Goal: Find specific page/section: Find specific page/section

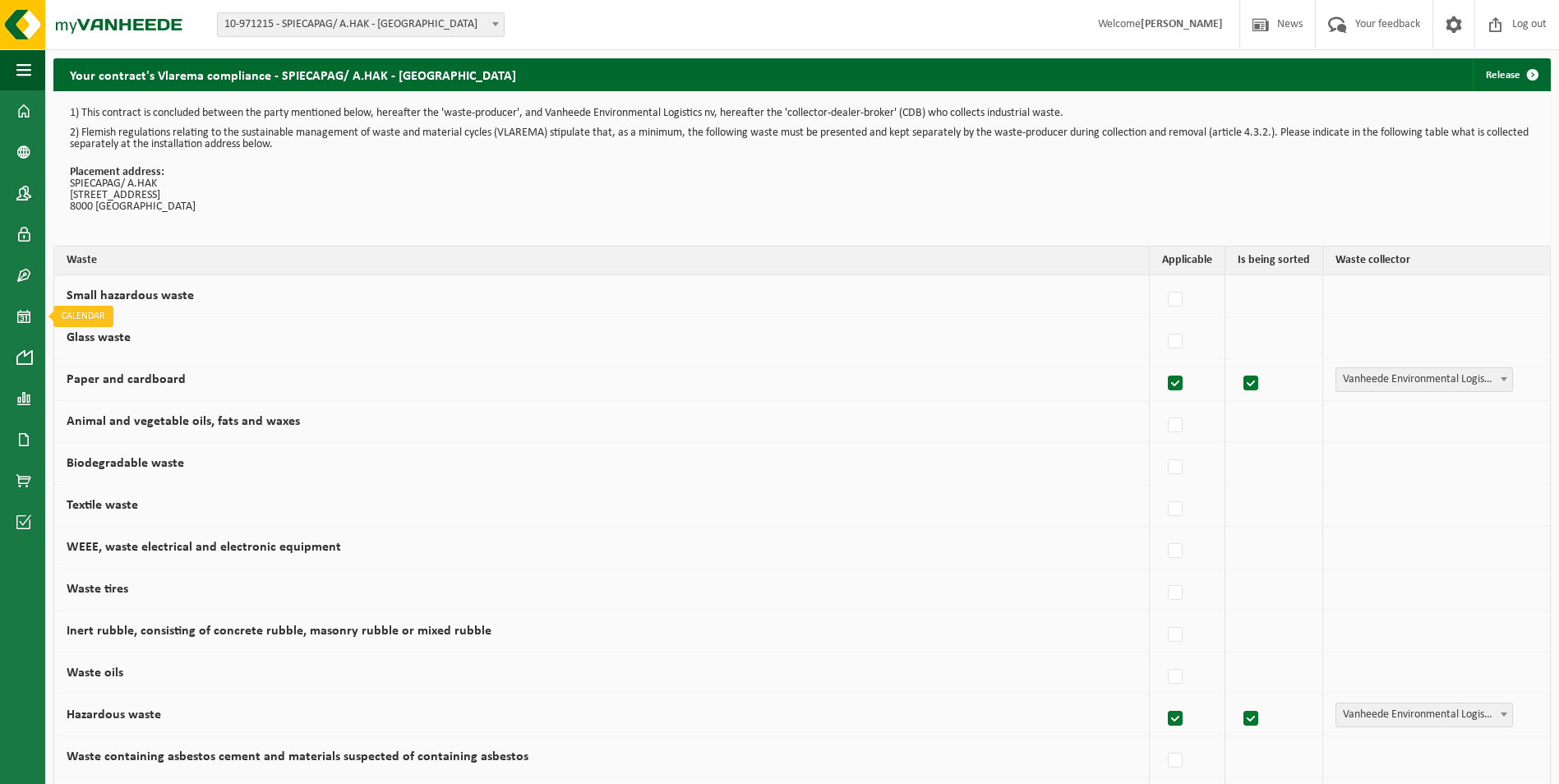
click at [20, 310] on span at bounding box center [24, 317] width 15 height 41
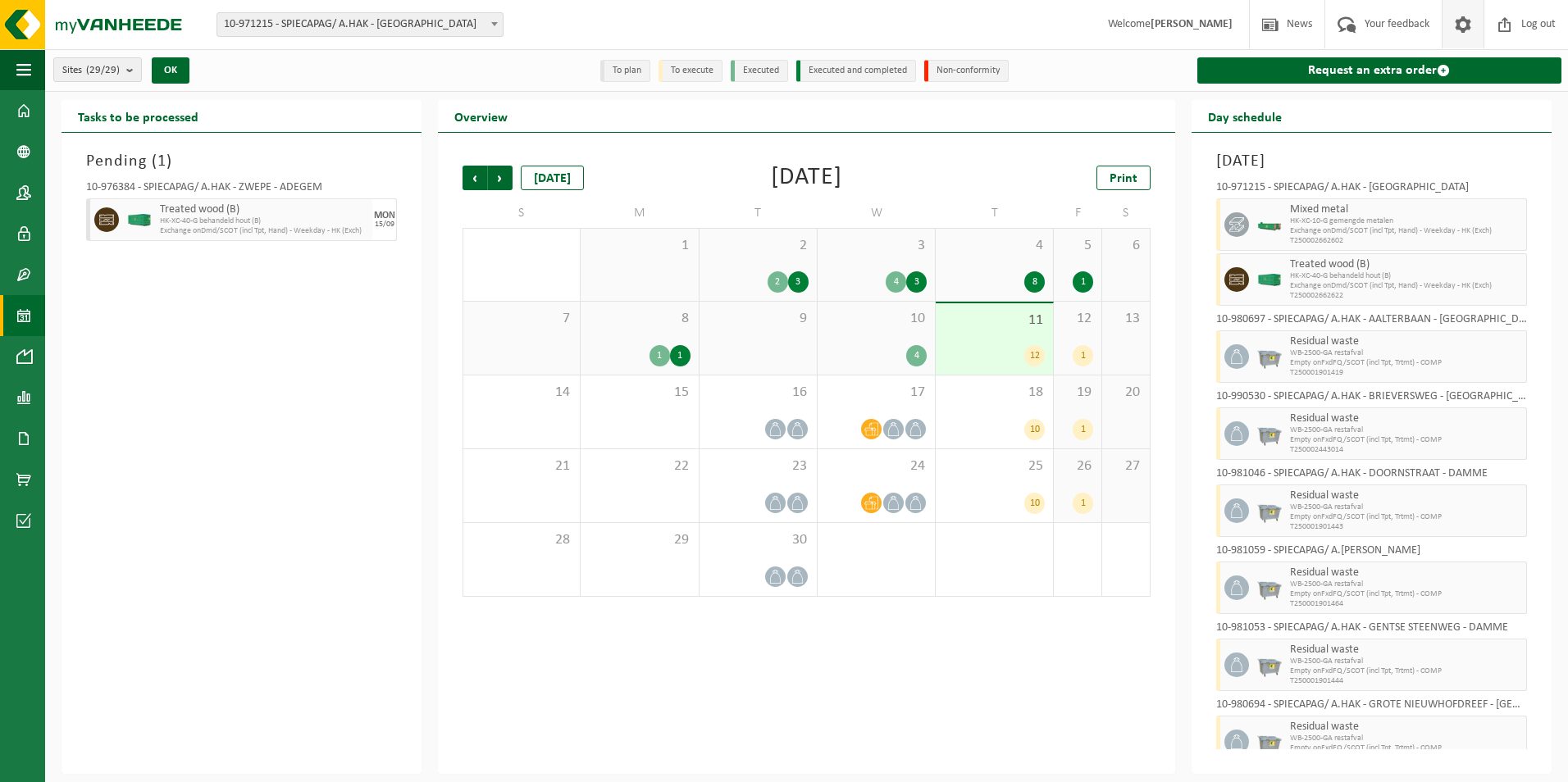
click at [1464, 27] on span at bounding box center [1463, 24] width 25 height 49
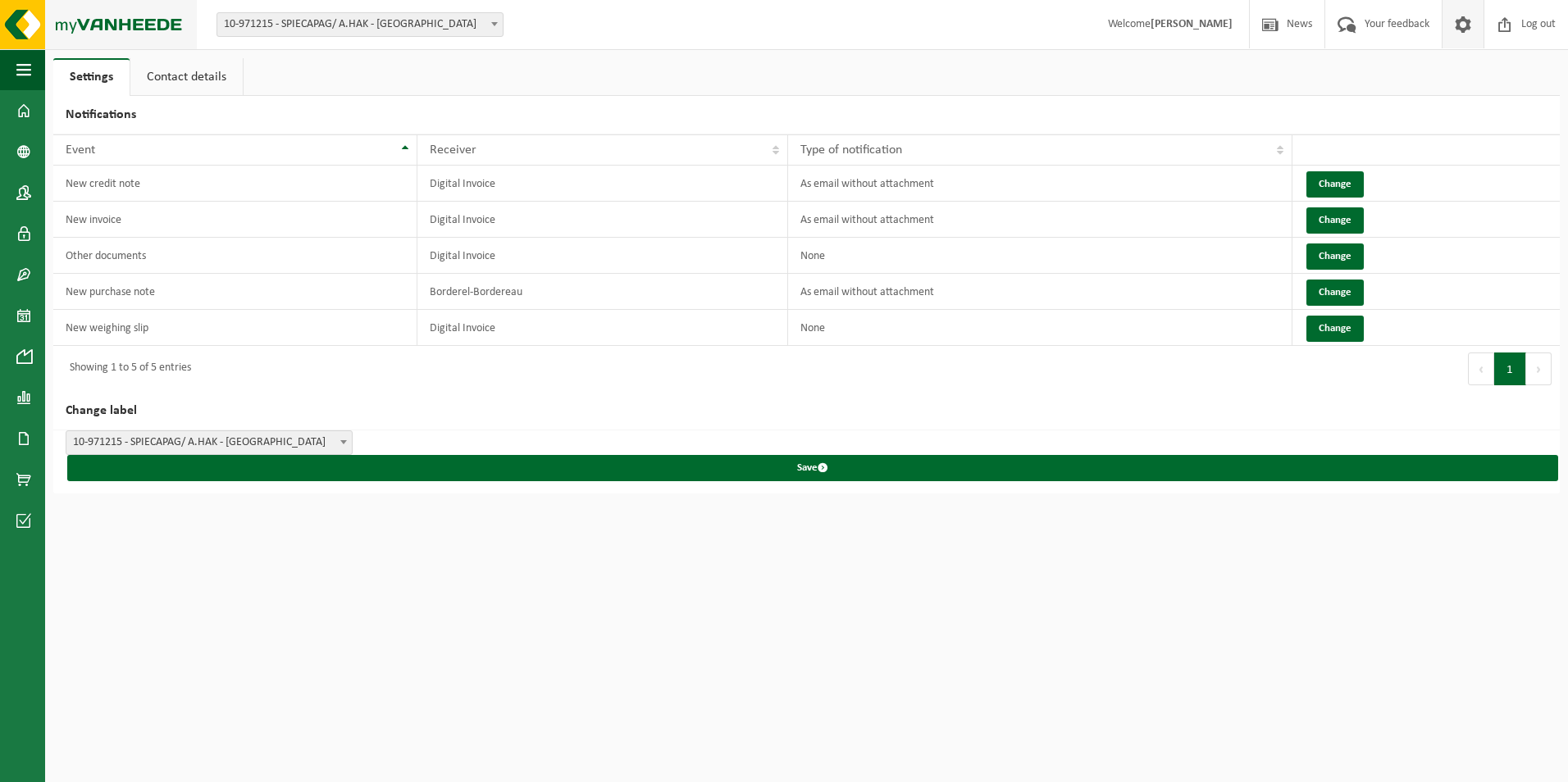
click at [24, 21] on img at bounding box center [98, 25] width 197 height 49
